Goal: Ask a question

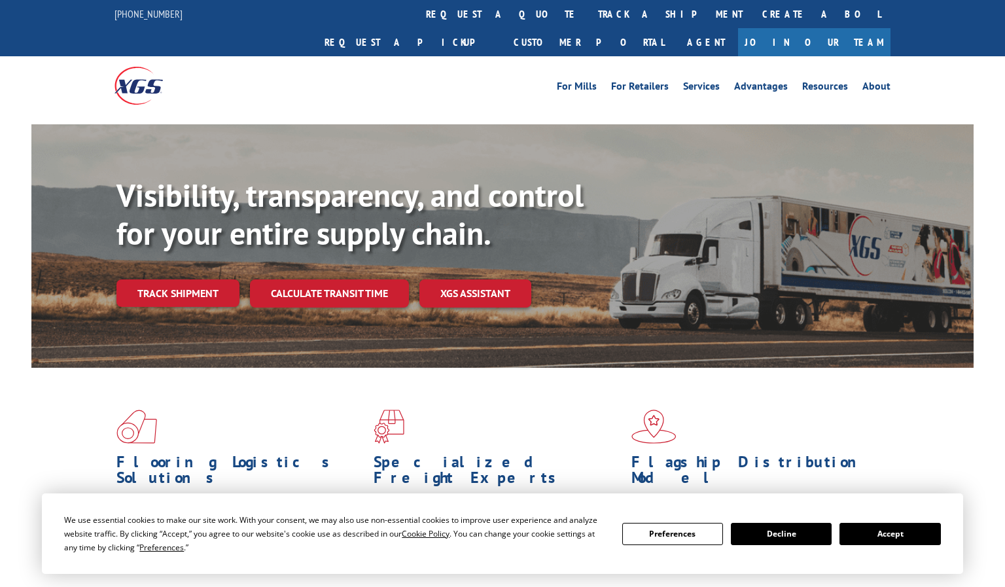
click at [901, 536] on button "Accept" at bounding box center [889, 534] width 101 height 22
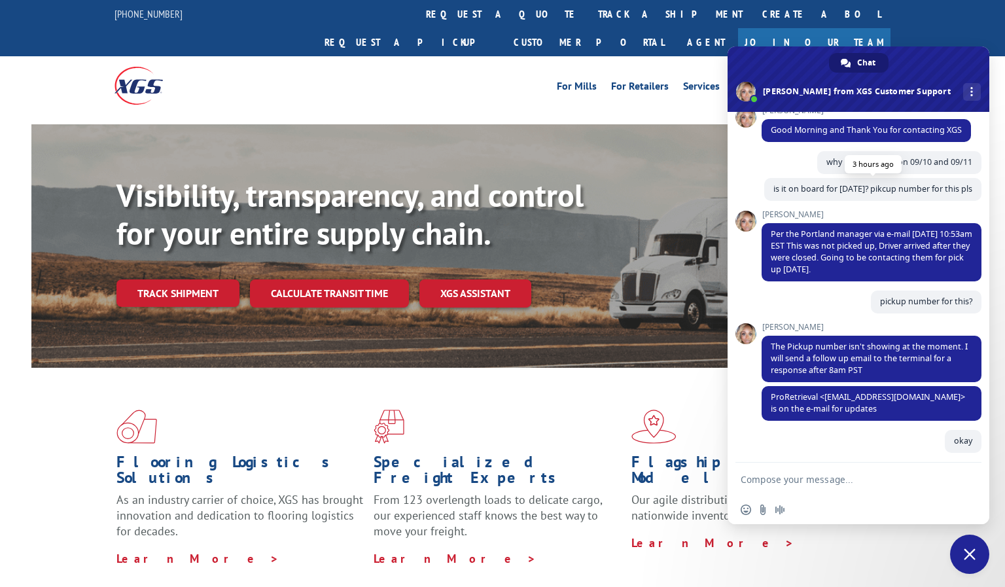
scroll to position [52, 0]
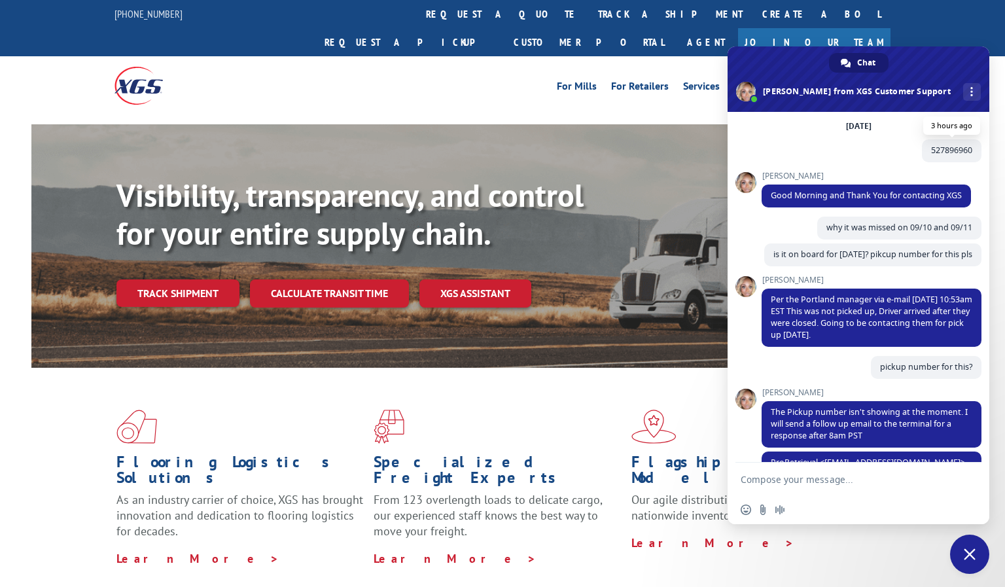
click at [931, 148] on span "527896960" at bounding box center [951, 150] width 41 height 11
copy span "527896960"
click at [783, 482] on textarea "Compose your message..." at bounding box center [843, 480] width 207 height 12
paste textarea "527896960"
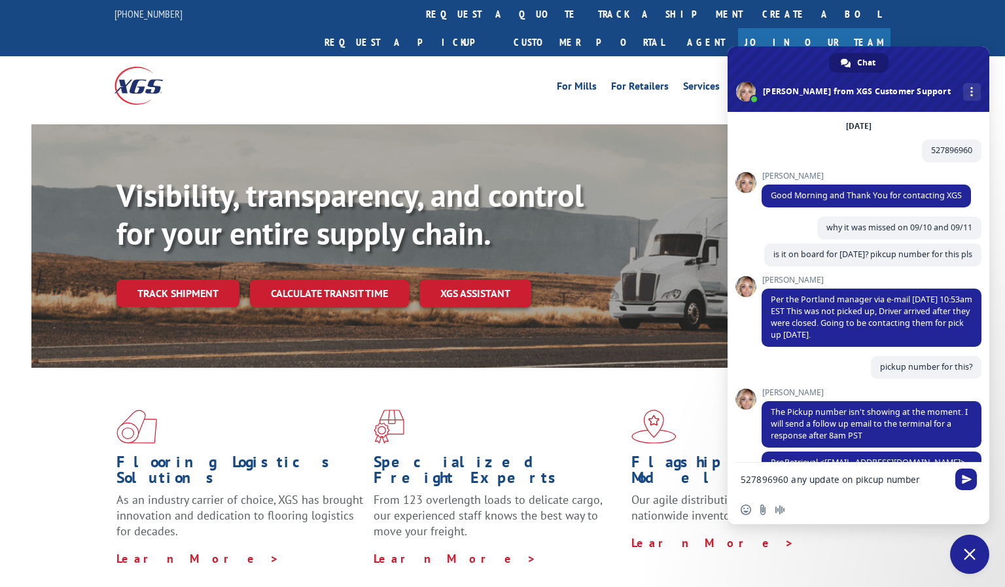
type textarea "527896960 any update on pikcup number'"
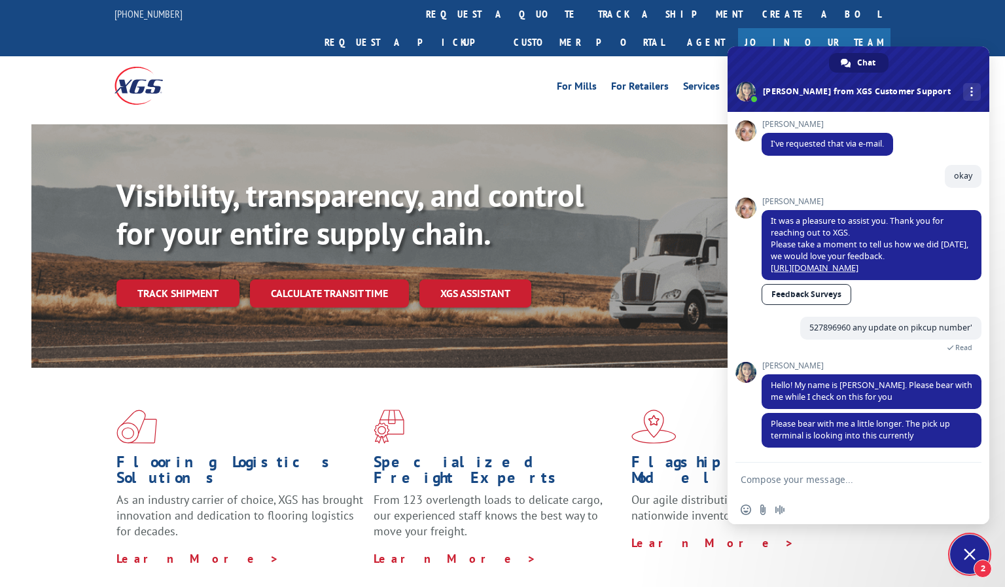
scroll to position [572, 0]
click at [806, 468] on form at bounding box center [843, 479] width 207 height 35
click at [802, 475] on textarea "Compose your message..." at bounding box center [843, 480] width 207 height 12
type textarea "ok"
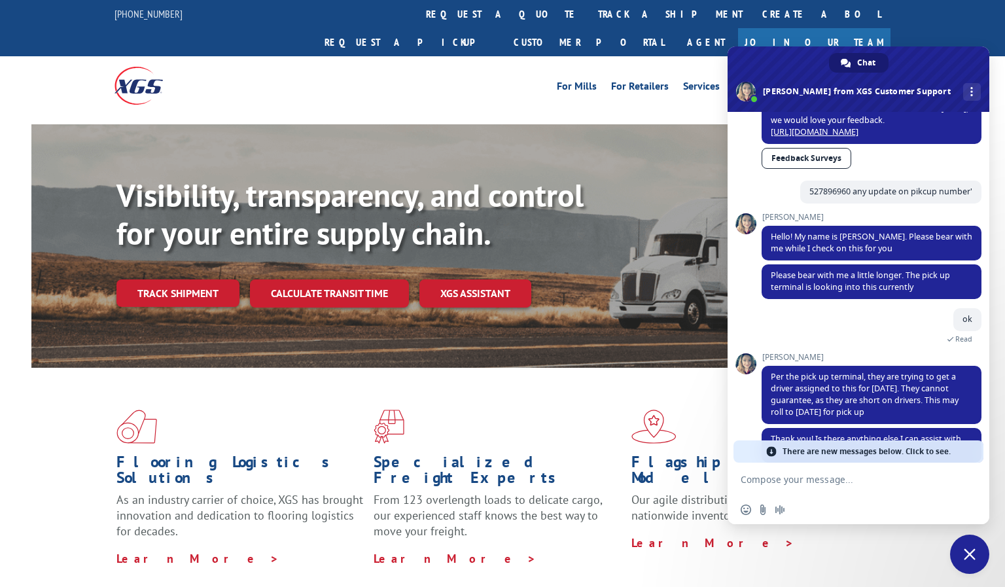
scroll to position [748, 0]
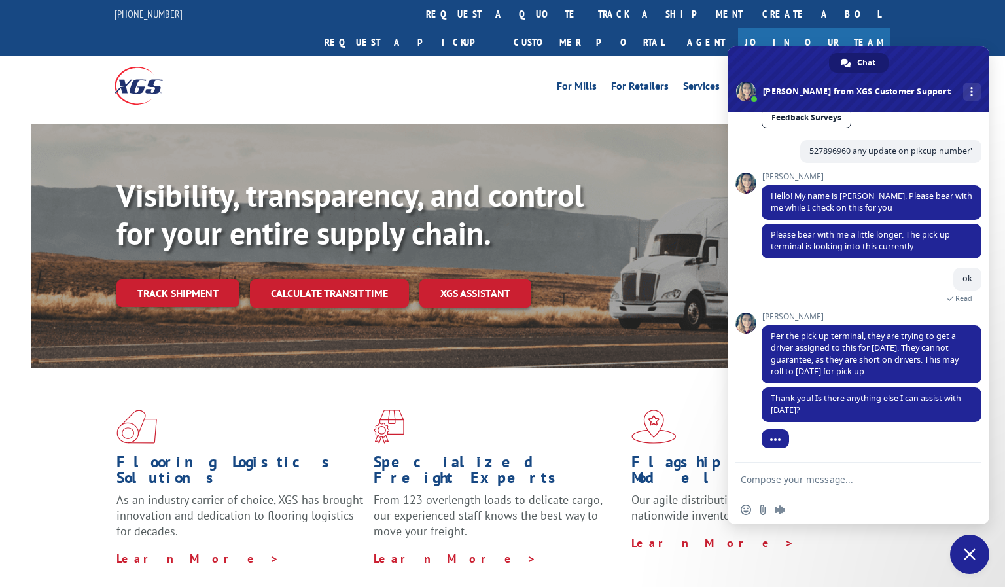
click at [812, 475] on textarea "Compose your message..." at bounding box center [843, 480] width 207 height 12
type textarea "okay"
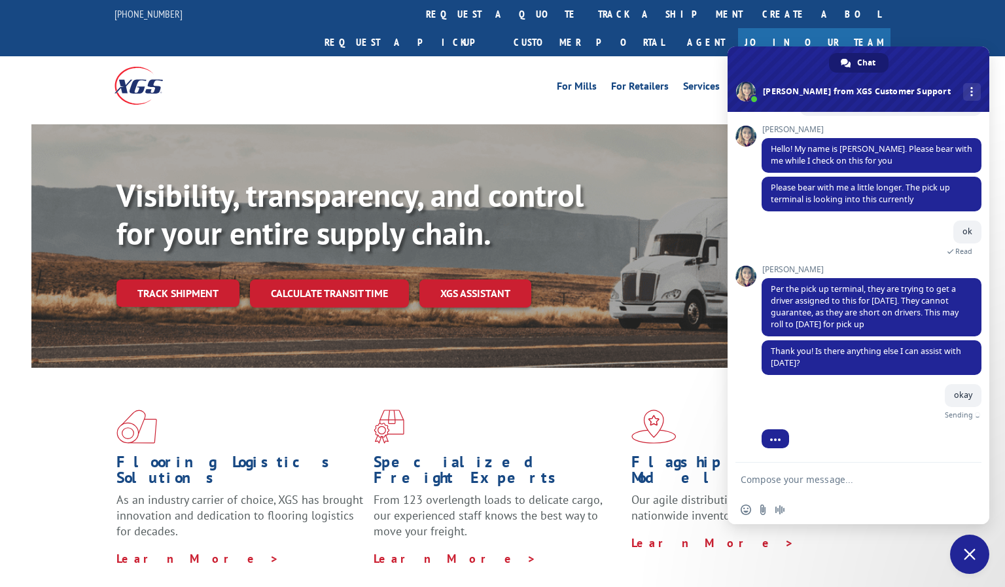
scroll to position [780, 0]
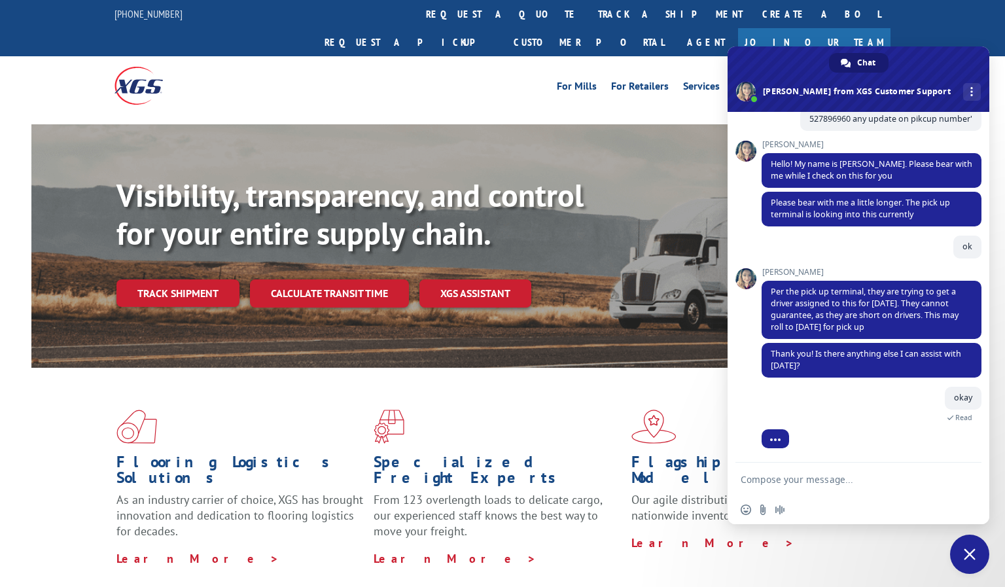
click at [806, 478] on textarea "Compose your message..." at bounding box center [843, 480] width 207 height 12
type textarea "s"
type textarea "no pickup number right?"
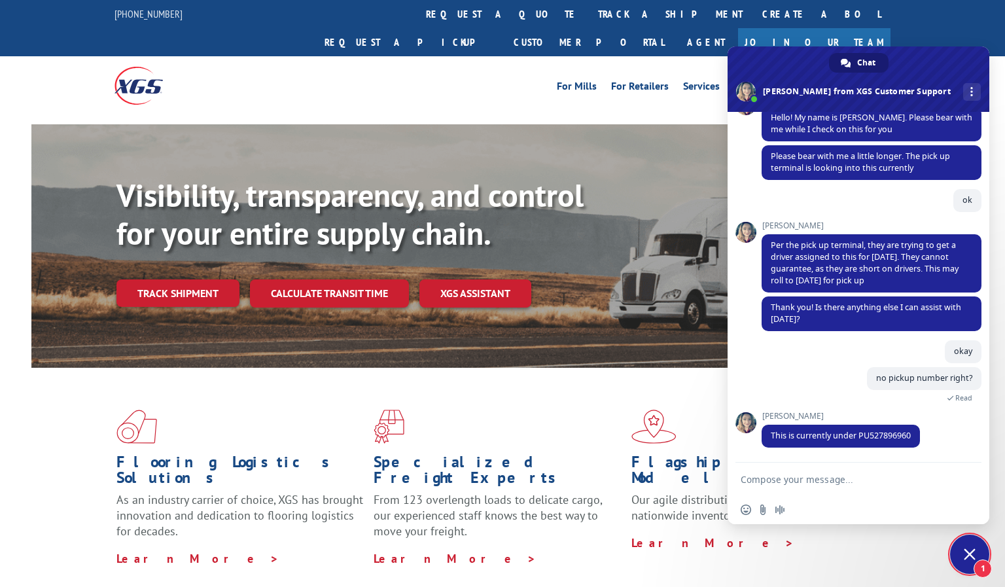
scroll to position [852, 0]
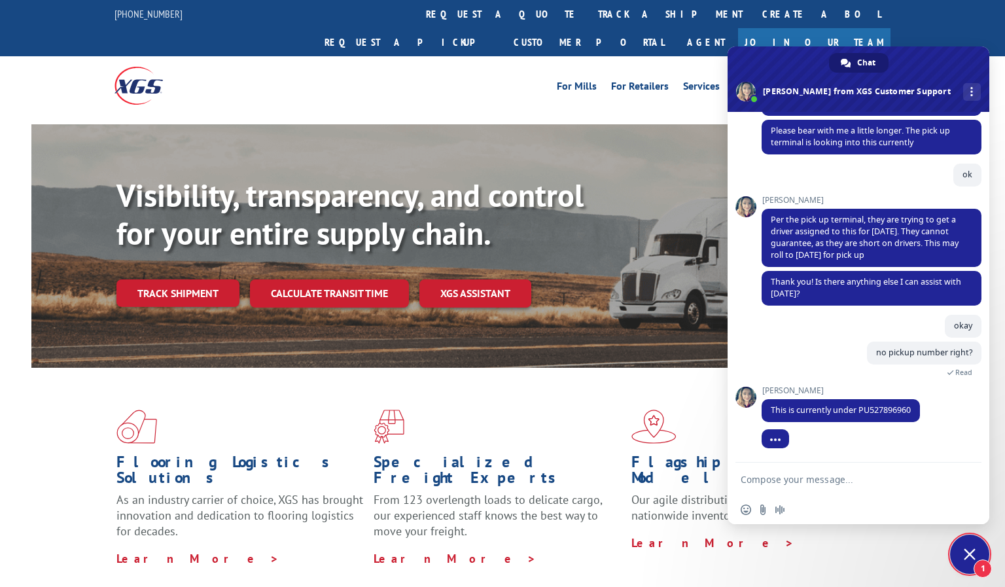
click at [792, 487] on form at bounding box center [843, 479] width 207 height 35
click at [791, 479] on textarea "Compose your message..." at bounding box center [843, 480] width 207 height 12
type textarea "okay"
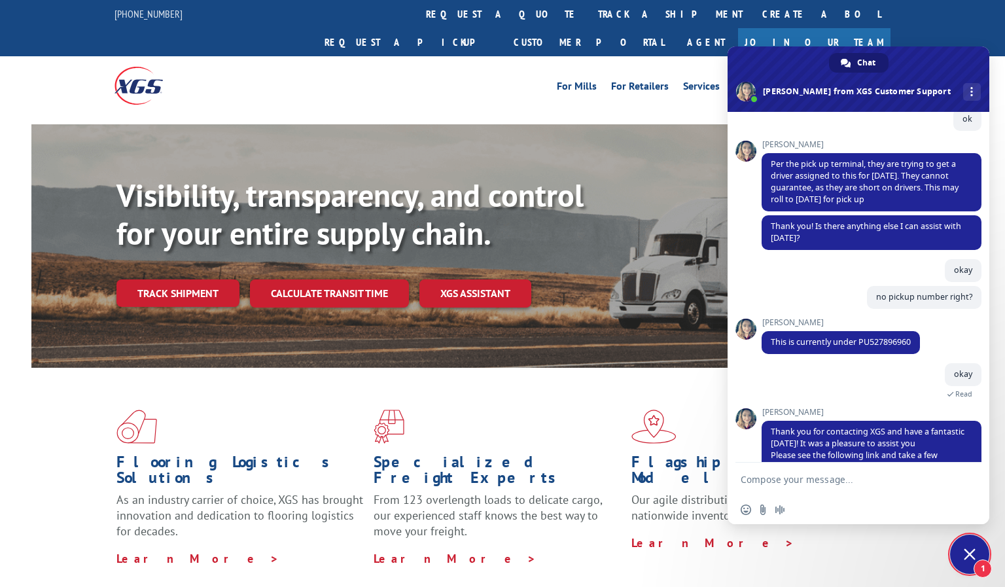
scroll to position [951, 0]
